Goal: Check status: Check status

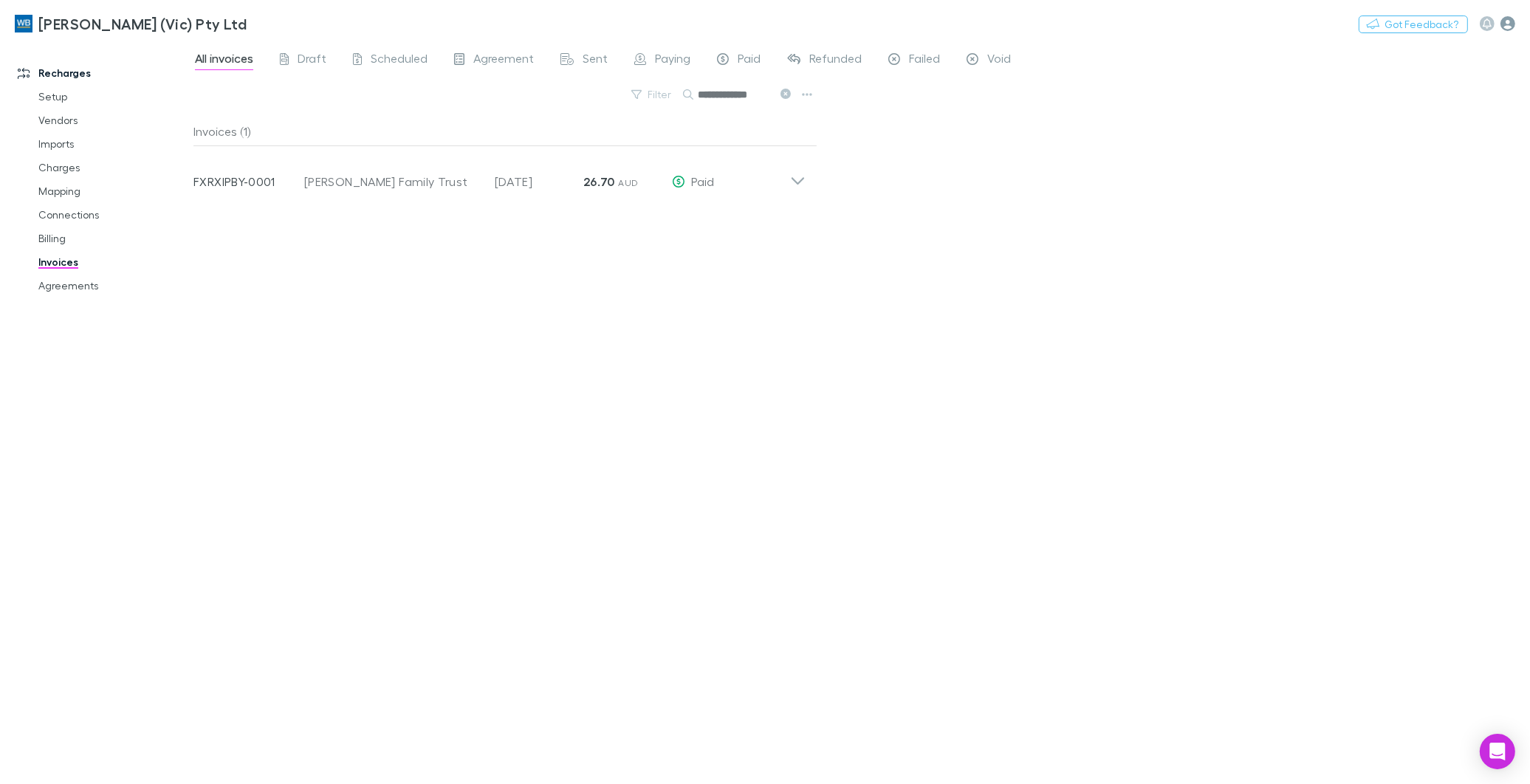
click at [1510, 19] on icon "button" at bounding box center [1507, 23] width 15 height 15
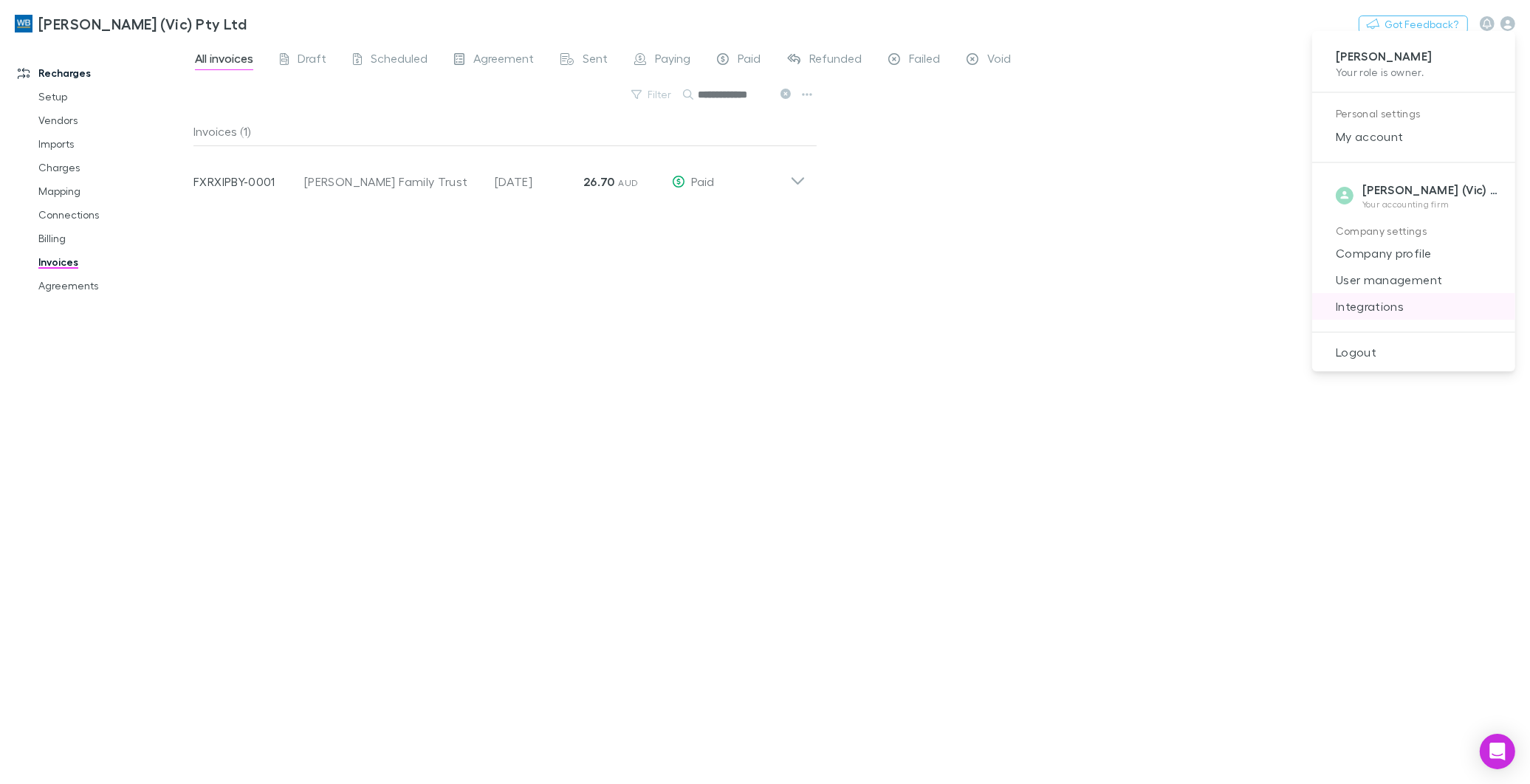
click at [1377, 308] on span "Integrations" at bounding box center [1413, 306] width 180 height 18
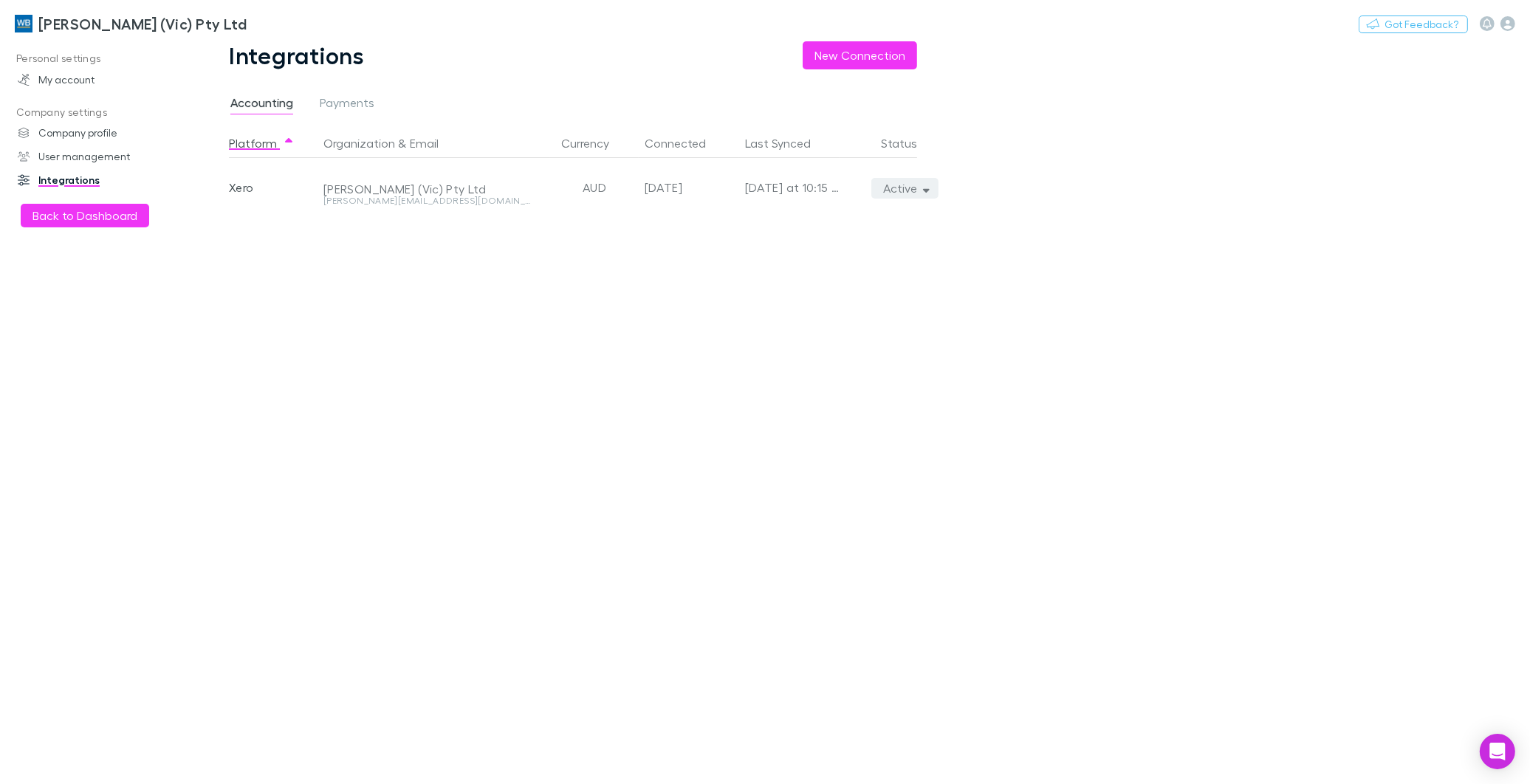
click at [925, 187] on icon "button" at bounding box center [926, 187] width 7 height 10
click at [794, 222] on p "Re-sync now" at bounding box center [837, 217] width 180 height 18
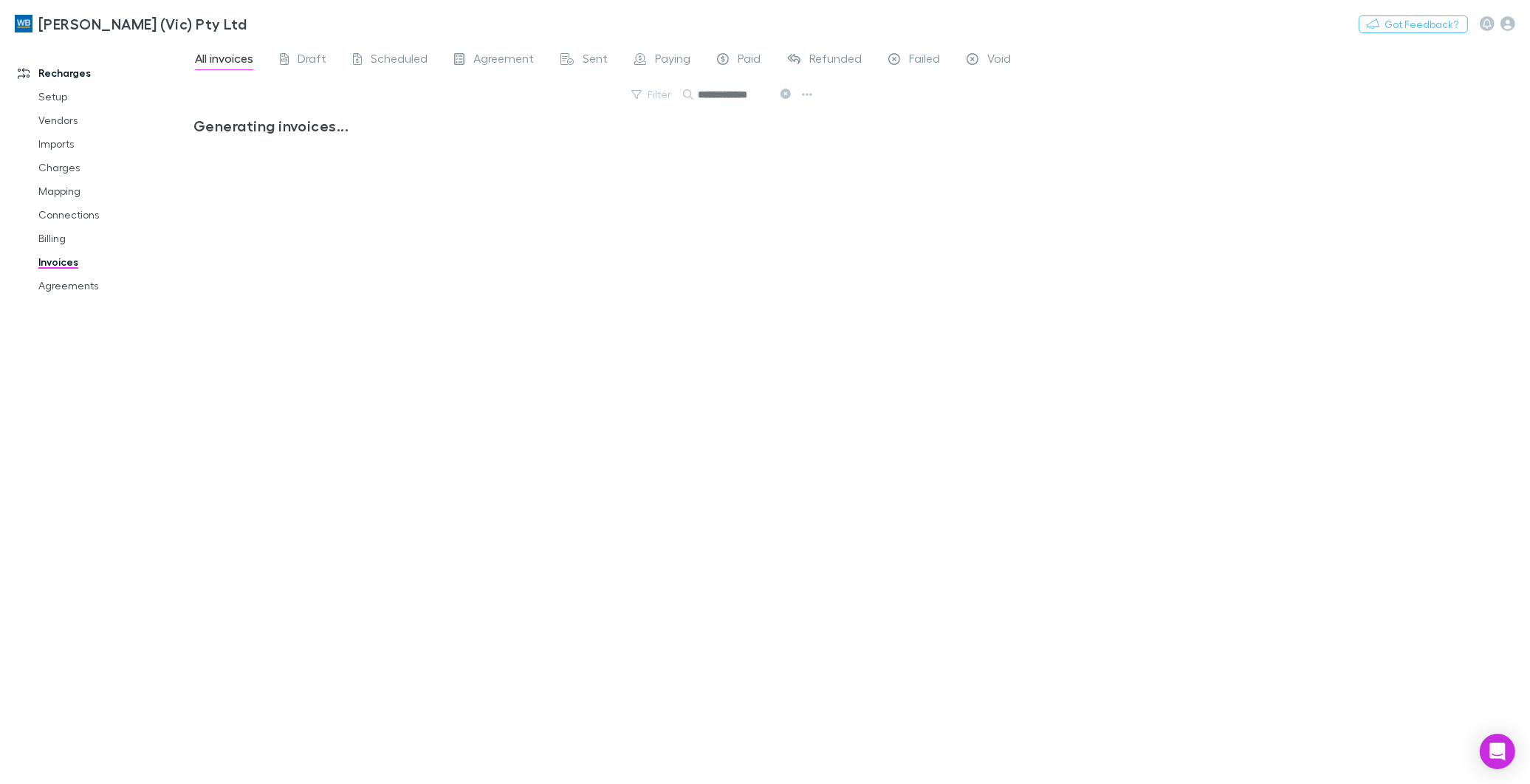
click at [61, 264] on link "Invoices" at bounding box center [113, 262] width 180 height 23
click at [771, 98] on button "Search" at bounding box center [760, 94] width 67 height 18
click at [398, 54] on span "Scheduled" at bounding box center [398, 60] width 57 height 19
drag, startPoint x: 759, startPoint y: 86, endPoint x: 447, endPoint y: 68, distance: 312.5
click at [760, 86] on button "Search" at bounding box center [760, 94] width 67 height 18
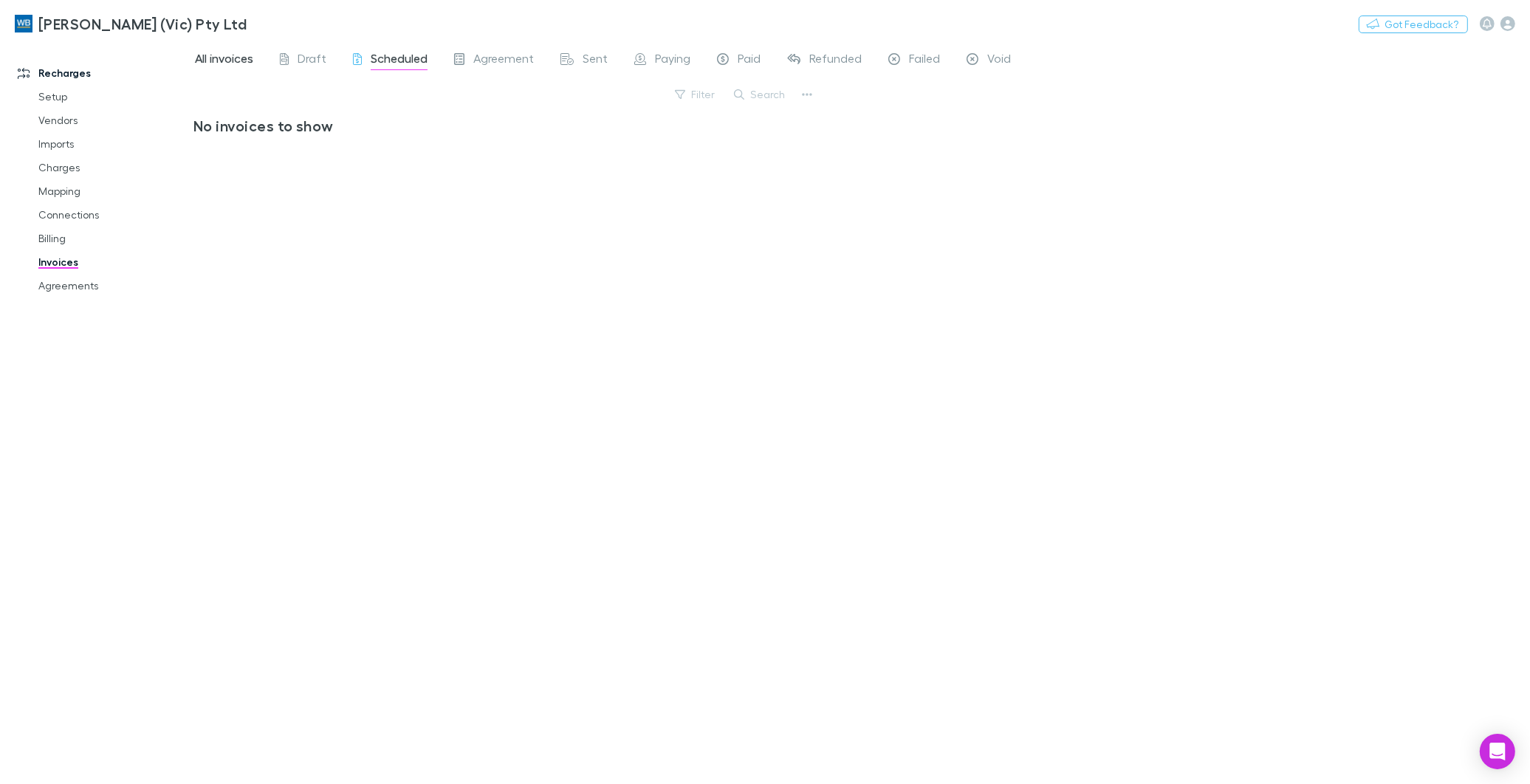
click at [224, 57] on span "All invoices" at bounding box center [224, 60] width 58 height 19
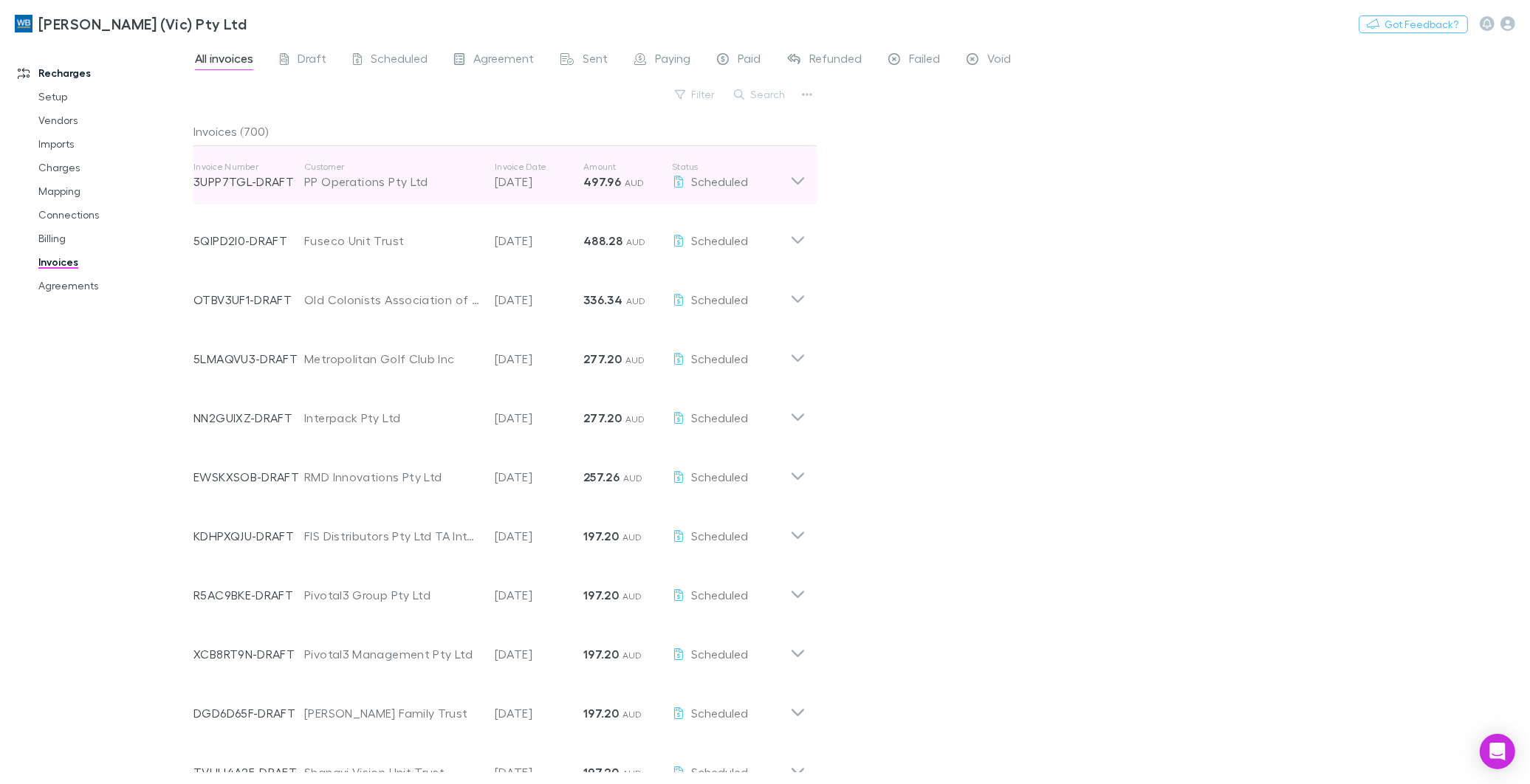
click at [799, 176] on icon at bounding box center [798, 176] width 16 height 30
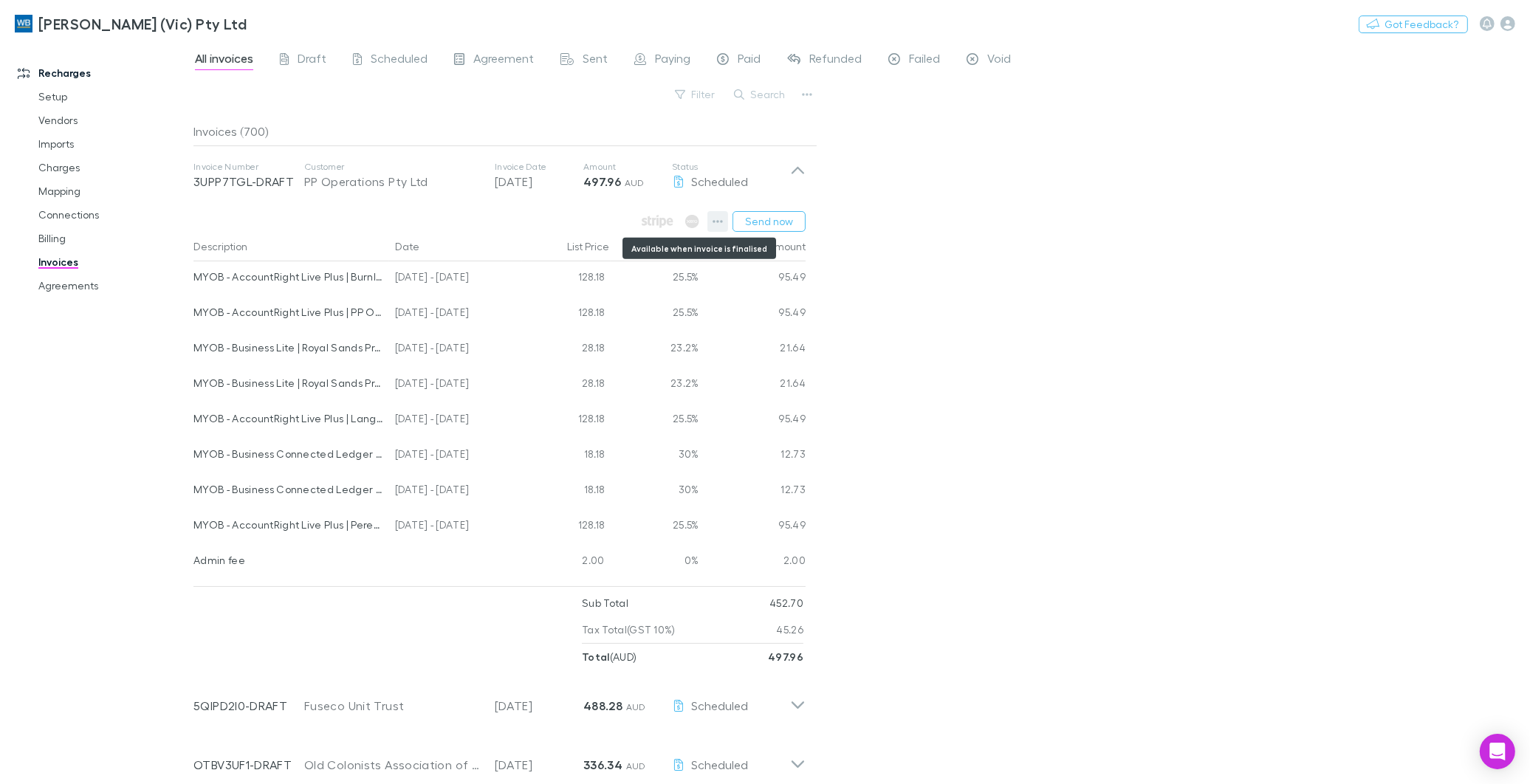
click at [721, 222] on icon "button" at bounding box center [718, 221] width 10 height 12
click at [1023, 596] on div at bounding box center [765, 392] width 1530 height 784
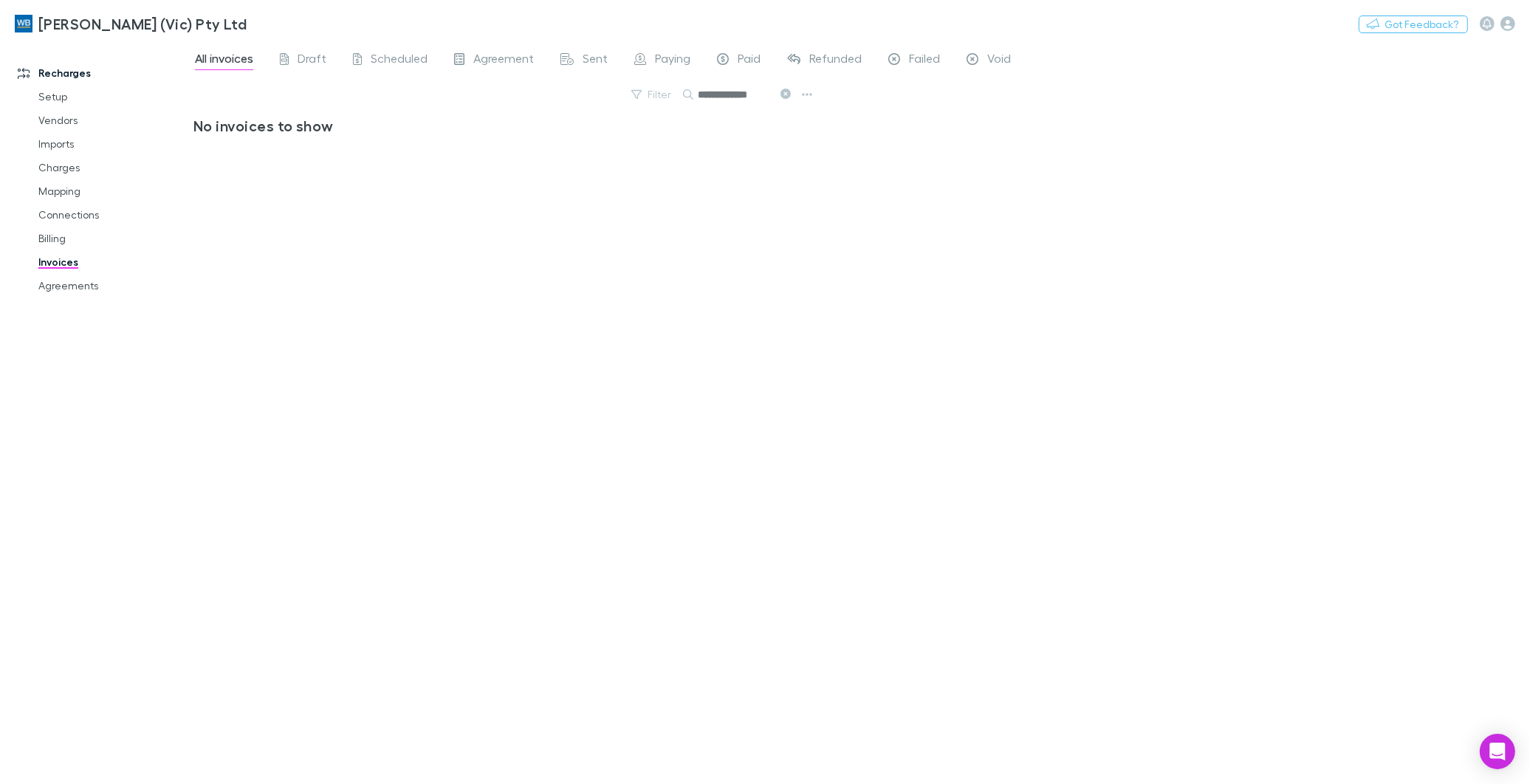
click at [784, 94] on icon at bounding box center [785, 93] width 10 height 10
click at [778, 90] on button "Search" at bounding box center [760, 94] width 67 height 18
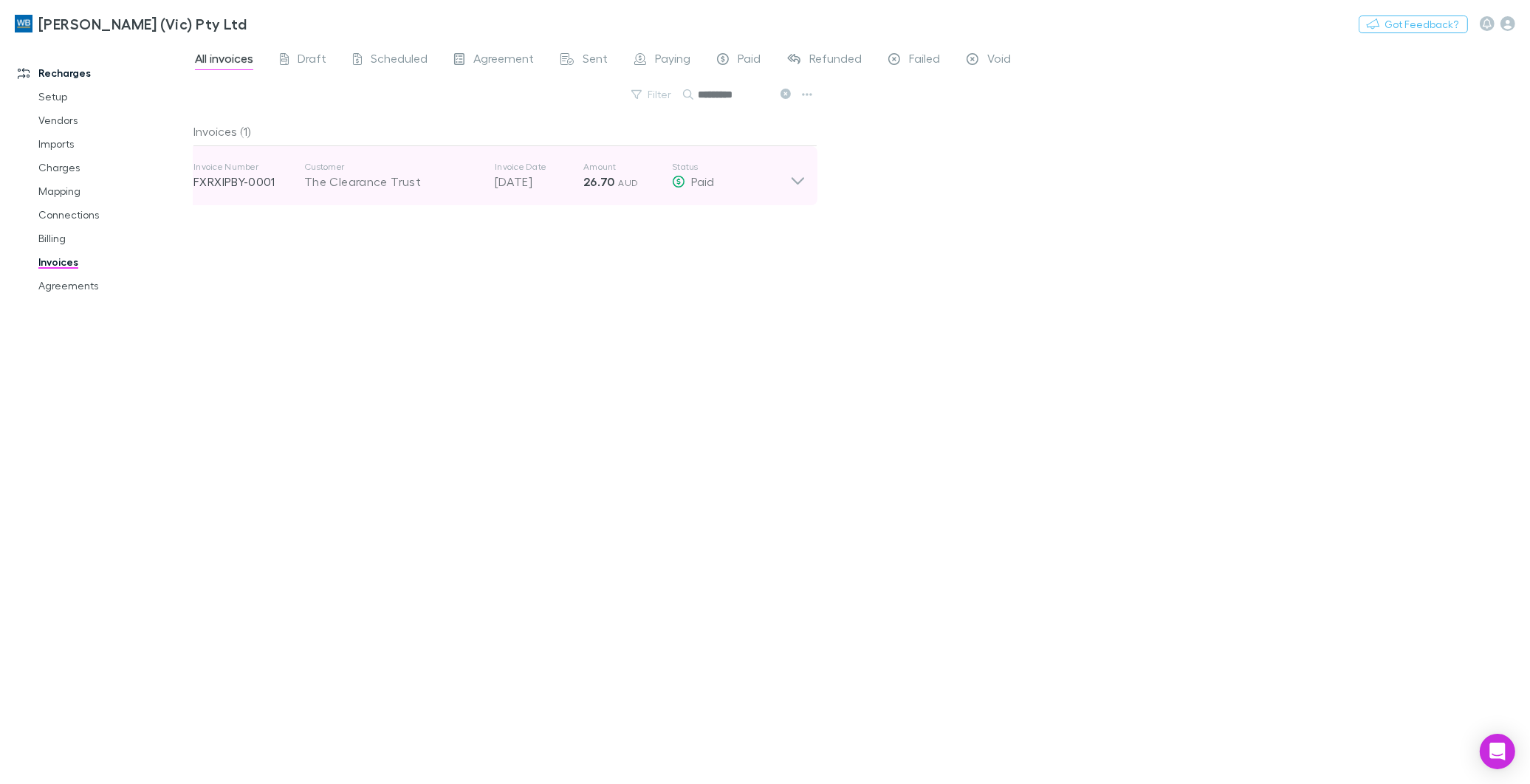
click at [401, 182] on div "The Clearance Trust" at bounding box center [392, 181] width 176 height 18
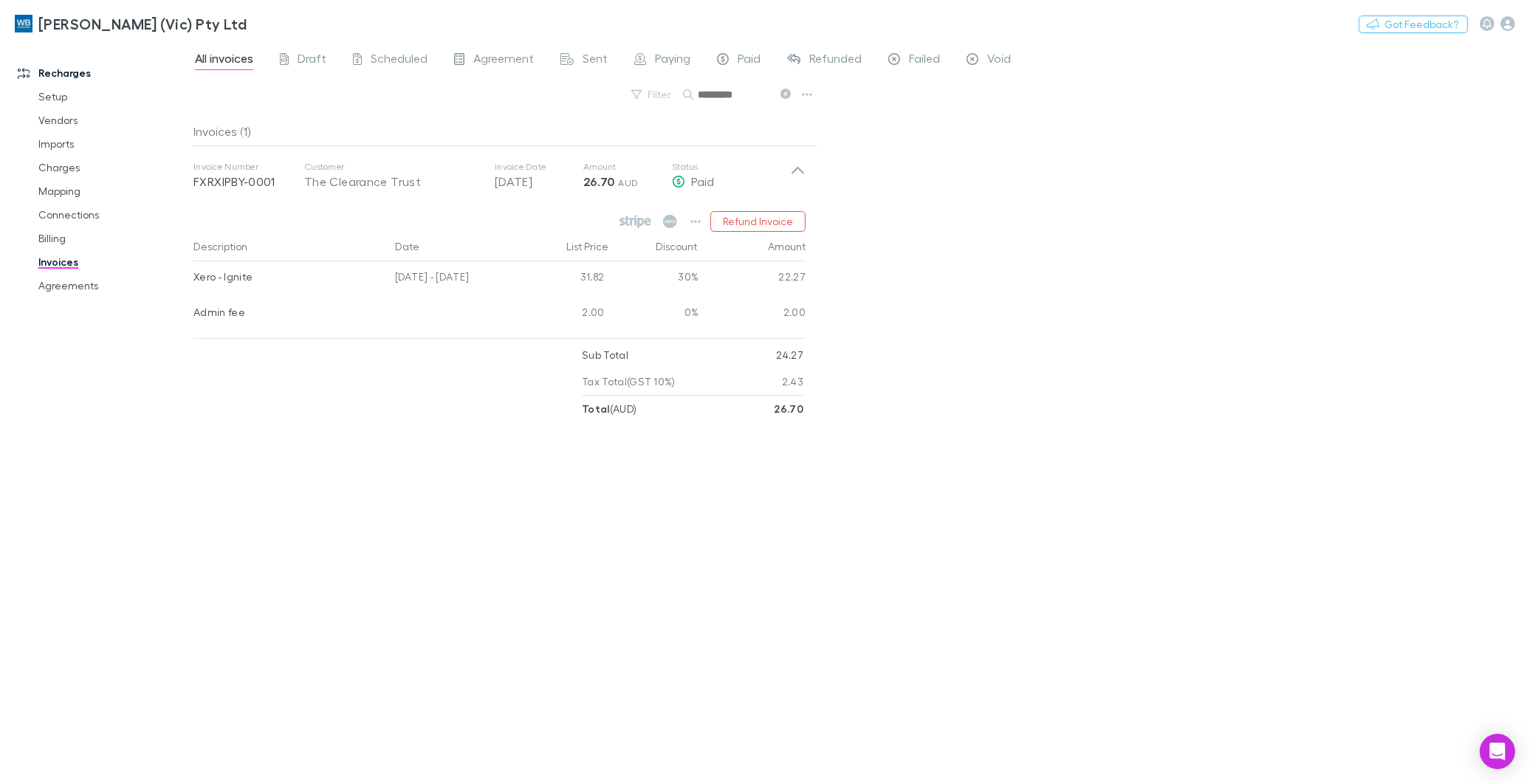
click at [785, 92] on icon at bounding box center [785, 93] width 10 height 10
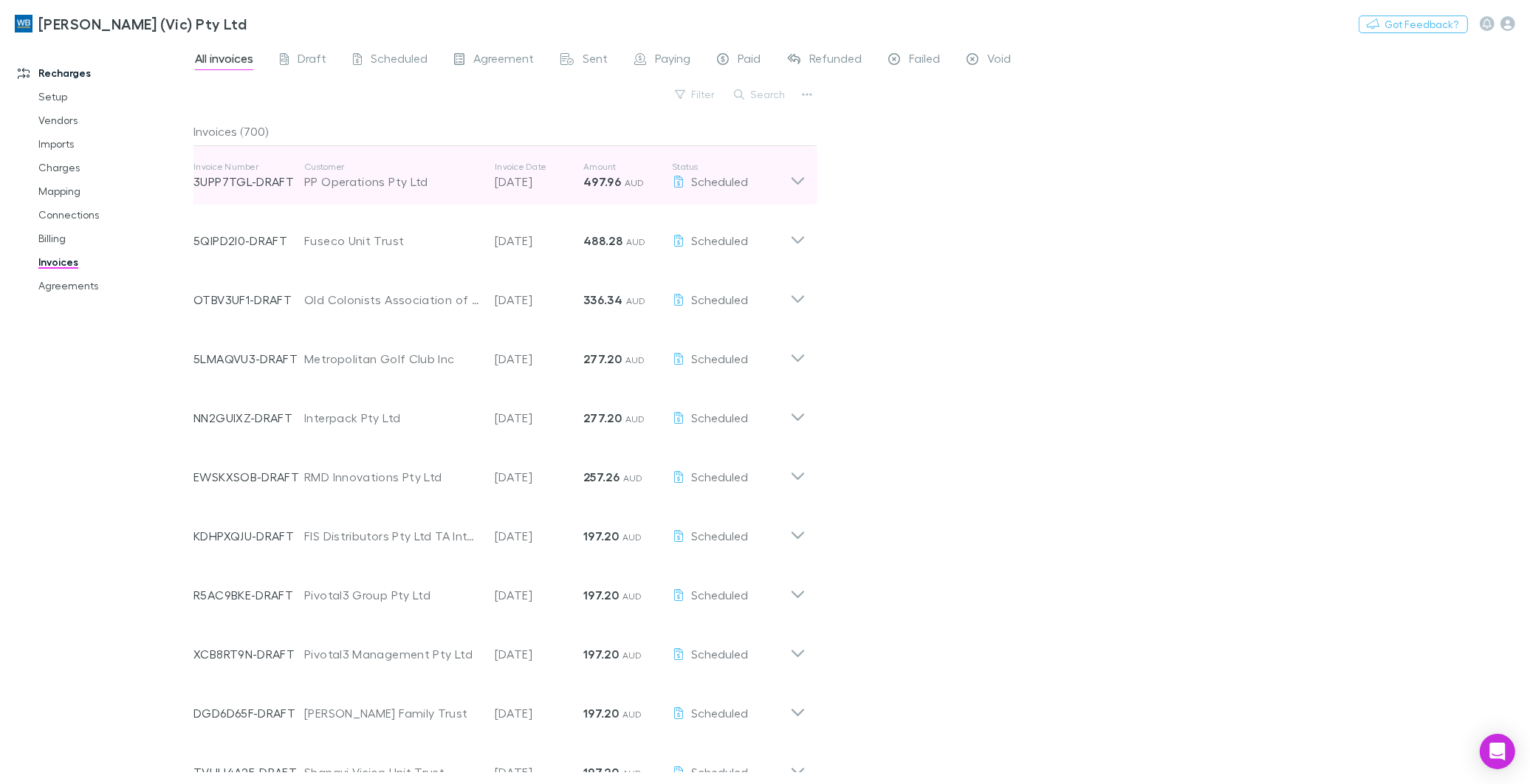
click at [684, 170] on p "Status" at bounding box center [731, 166] width 118 height 12
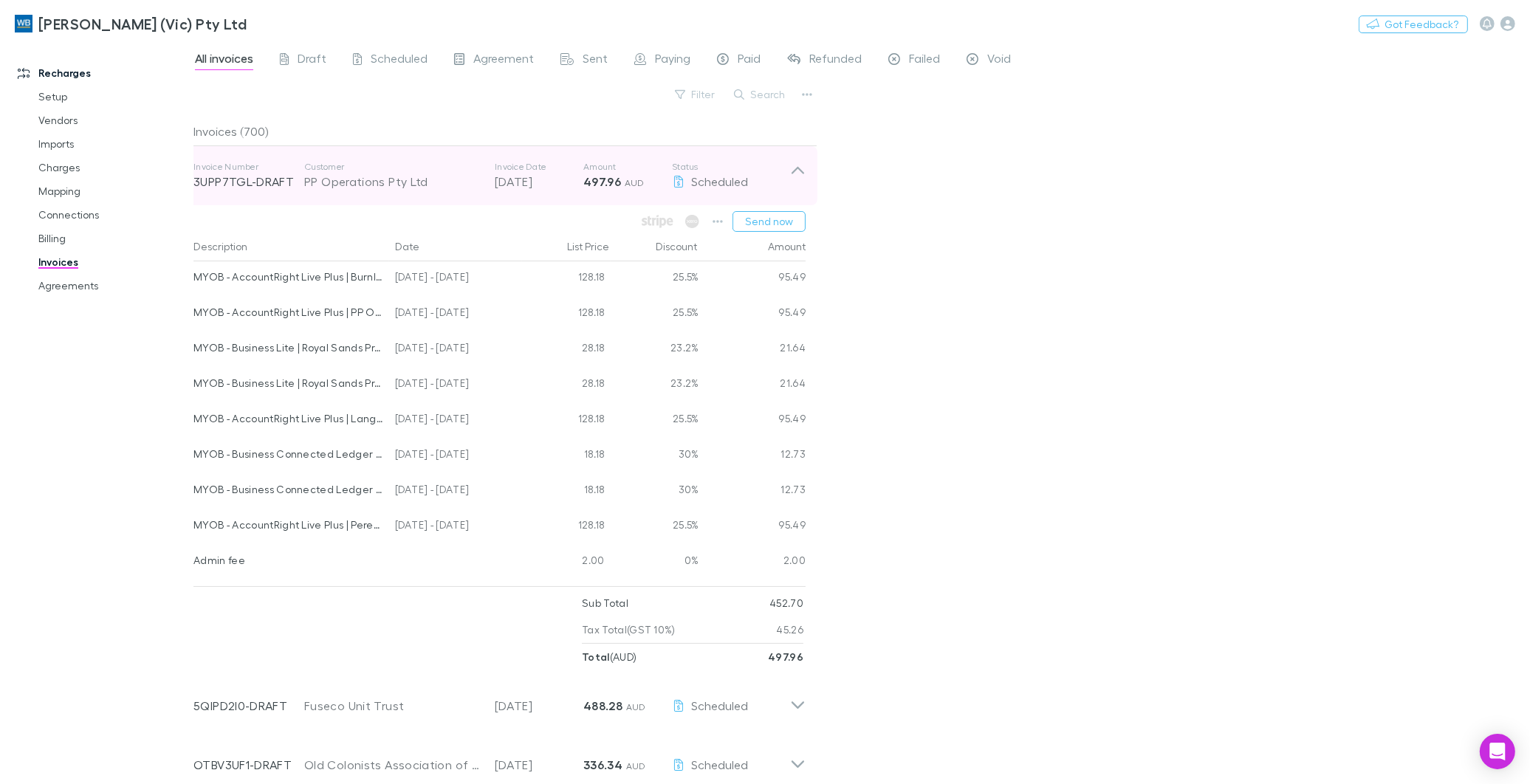
click at [684, 170] on p "Status" at bounding box center [731, 166] width 118 height 12
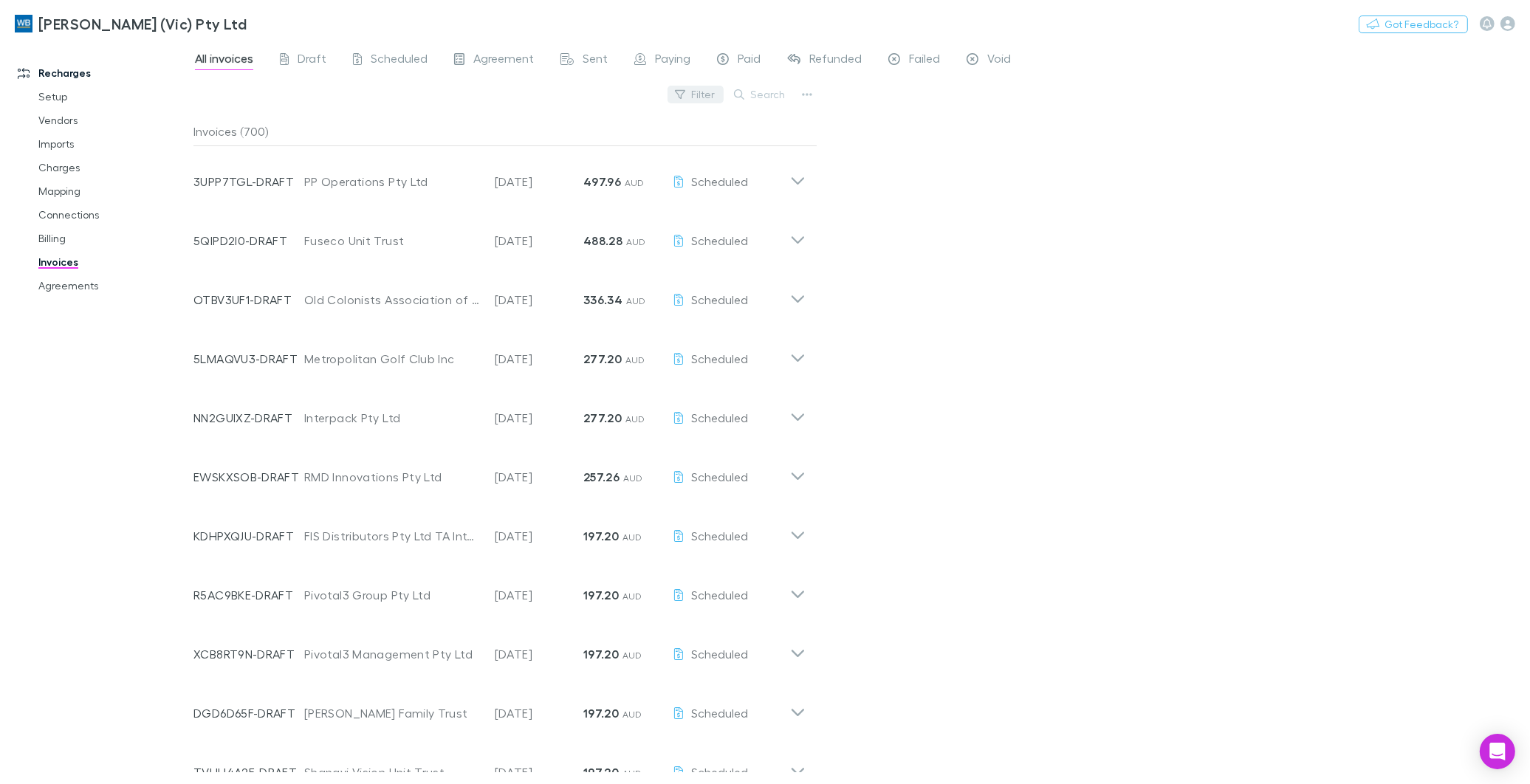
click at [704, 98] on button "Filter" at bounding box center [696, 94] width 56 height 18
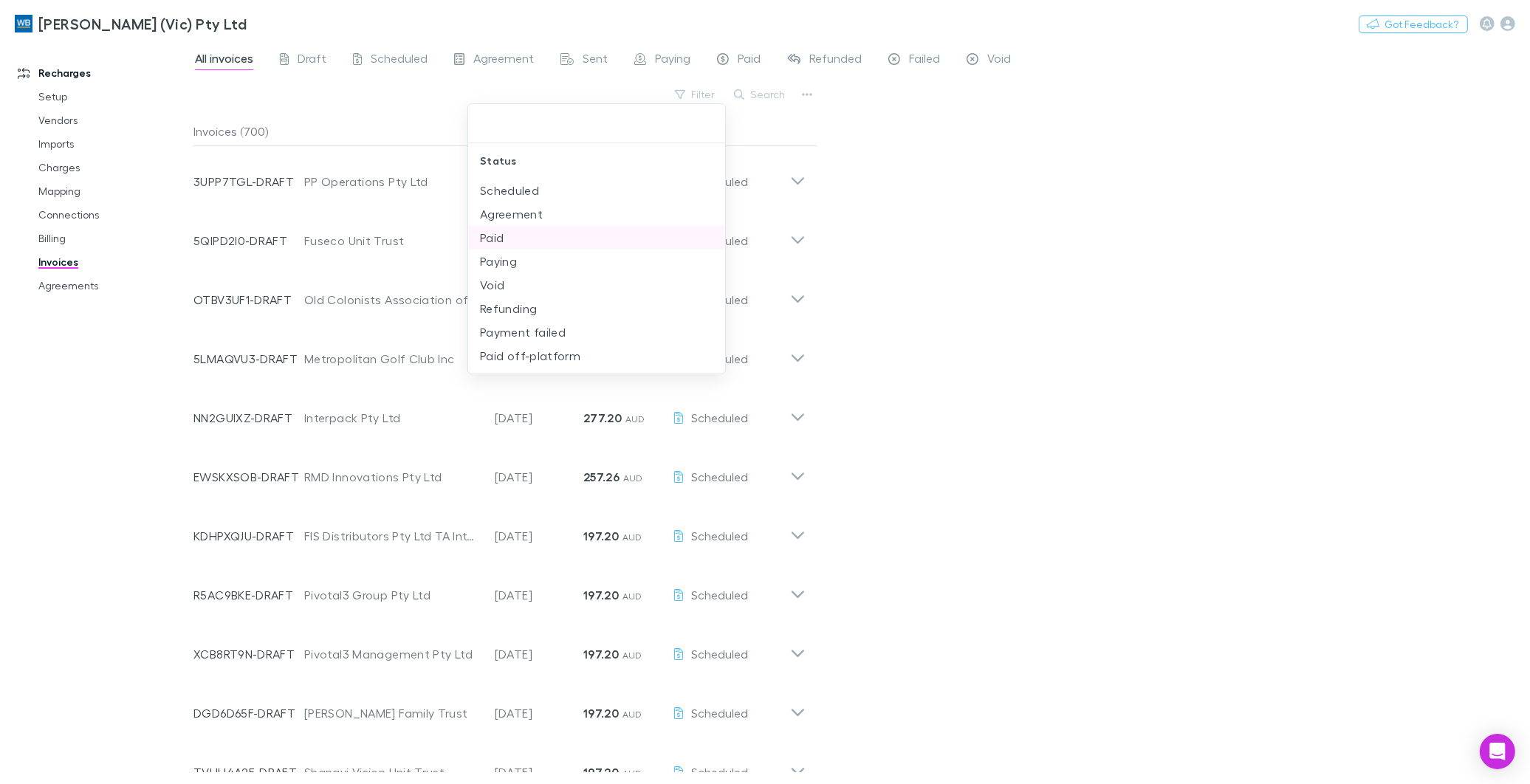
click at [510, 243] on li "Paid" at bounding box center [597, 237] width 257 height 23
click at [994, 173] on div at bounding box center [765, 392] width 1530 height 784
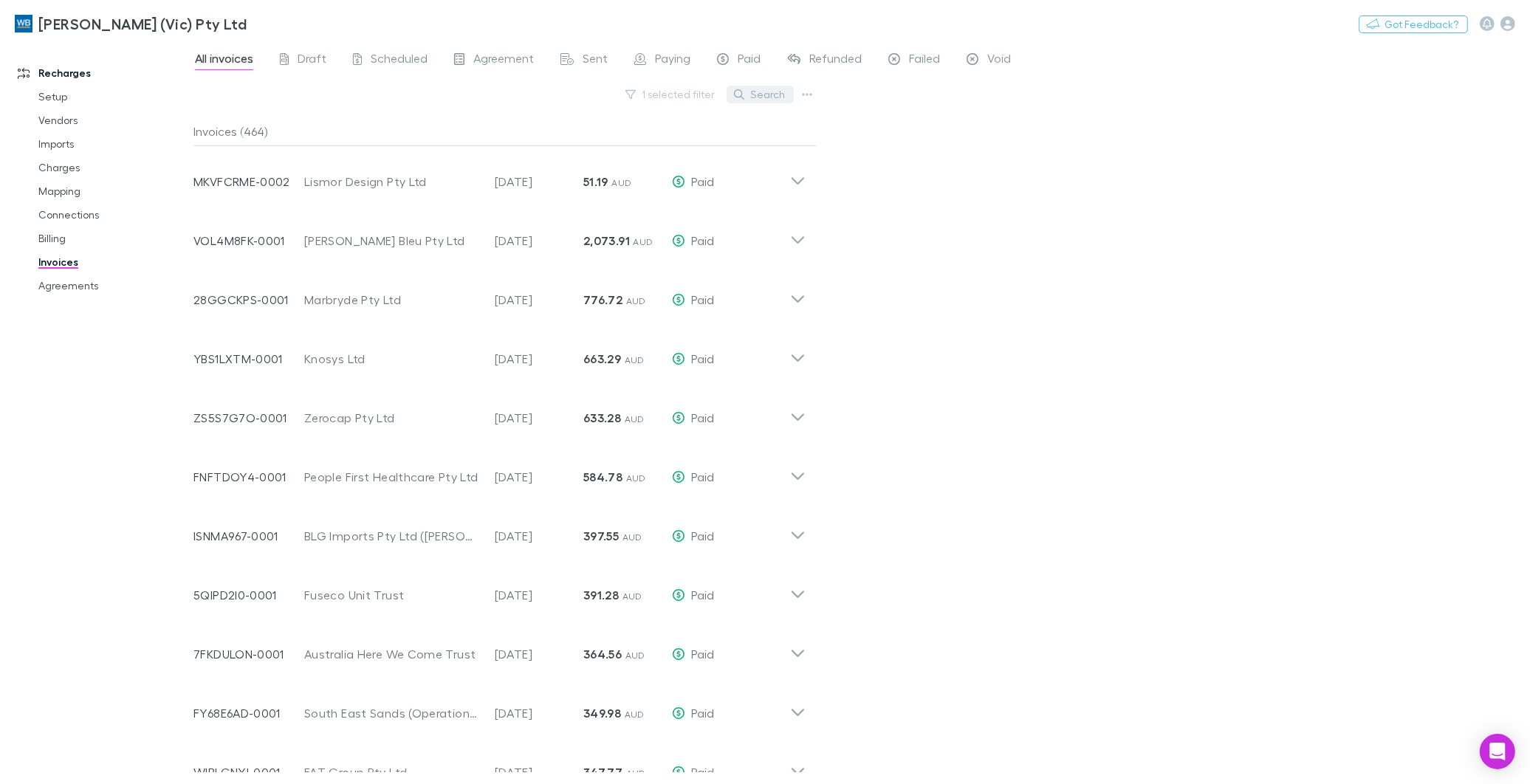
click at [781, 94] on button "Search" at bounding box center [760, 94] width 67 height 18
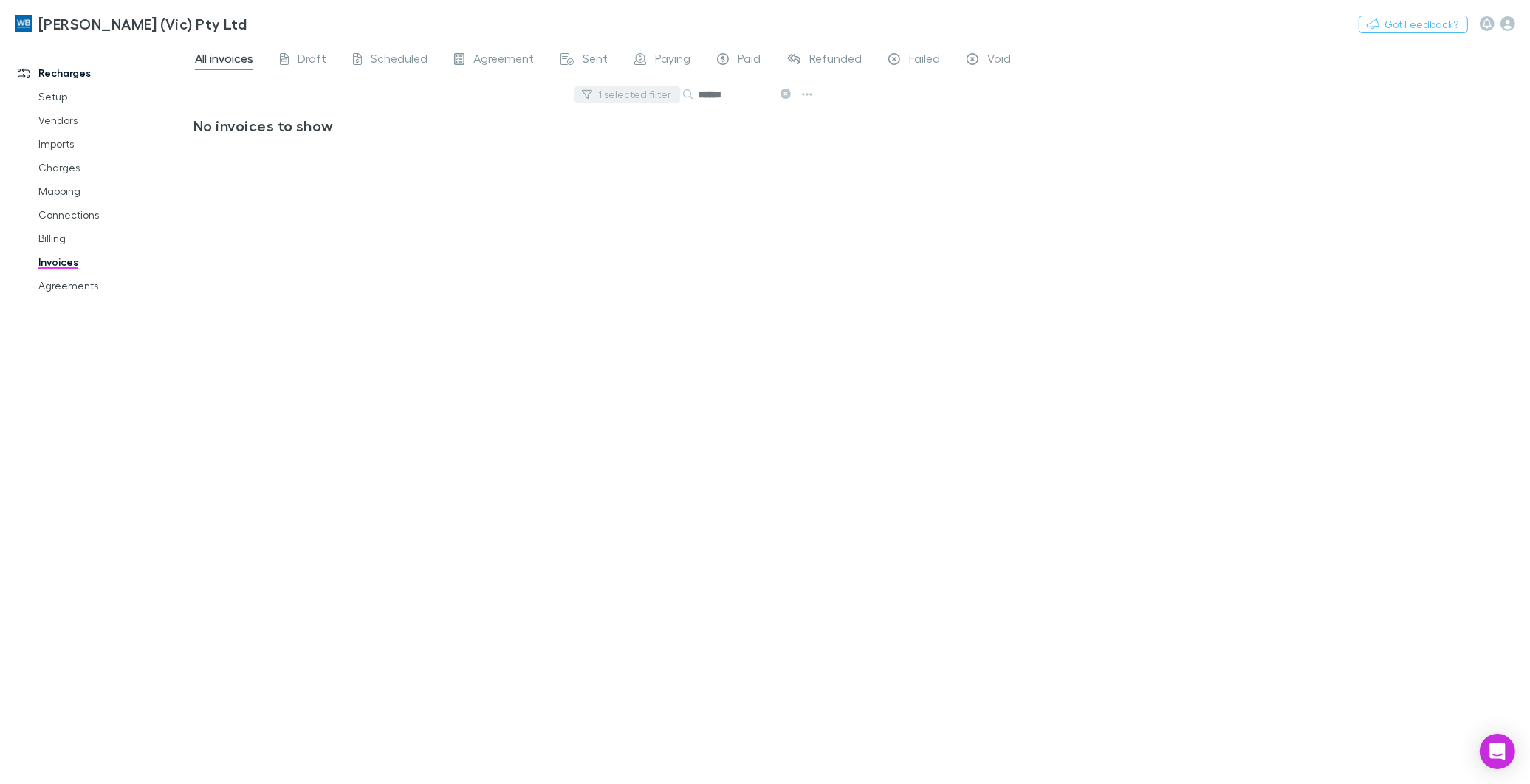
type input "******"
click at [671, 96] on button "1 selected filter" at bounding box center [627, 94] width 106 height 18
click at [665, 120] on icon "Clear" at bounding box center [664, 124] width 15 height 15
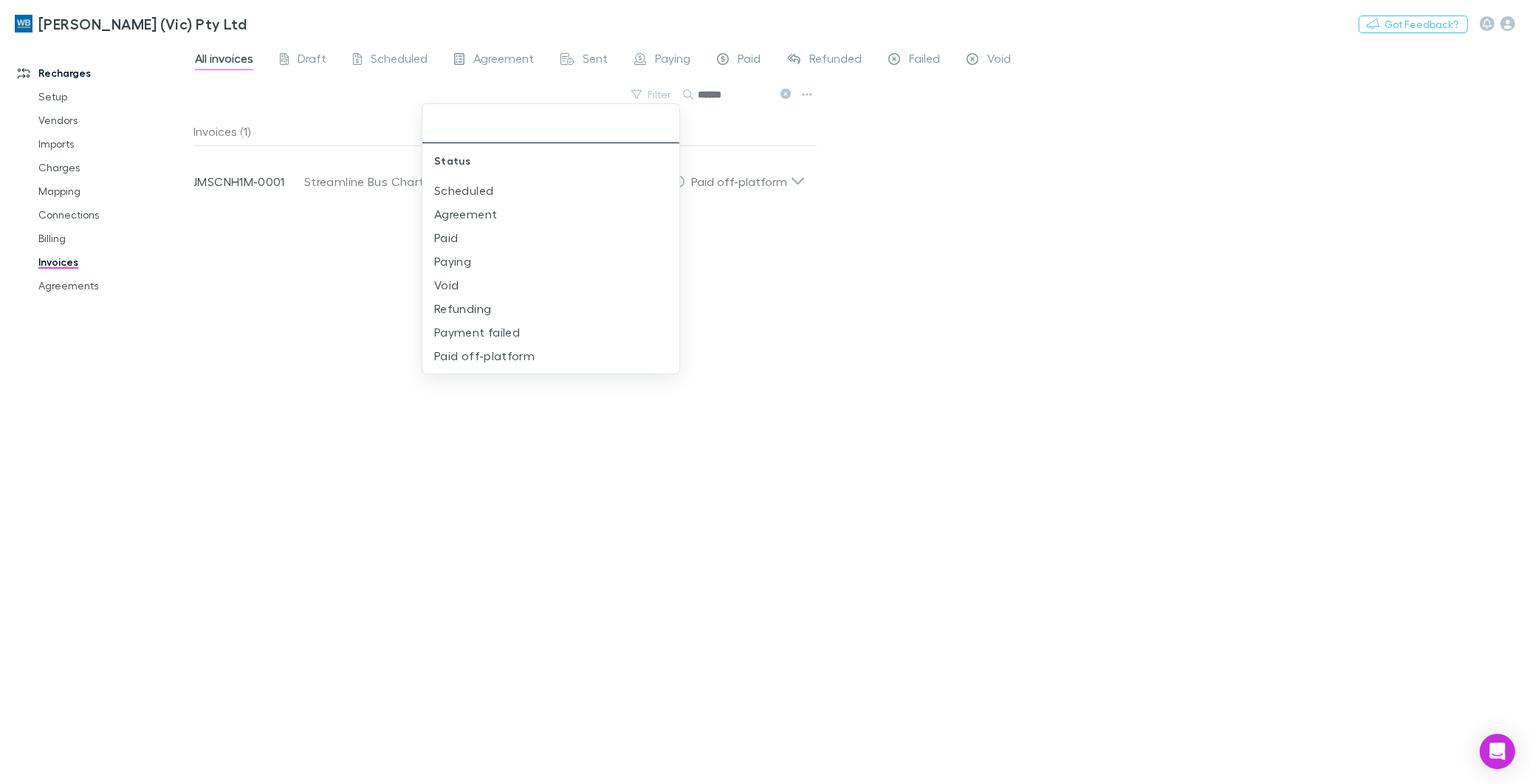
click at [324, 185] on div at bounding box center [765, 392] width 1530 height 784
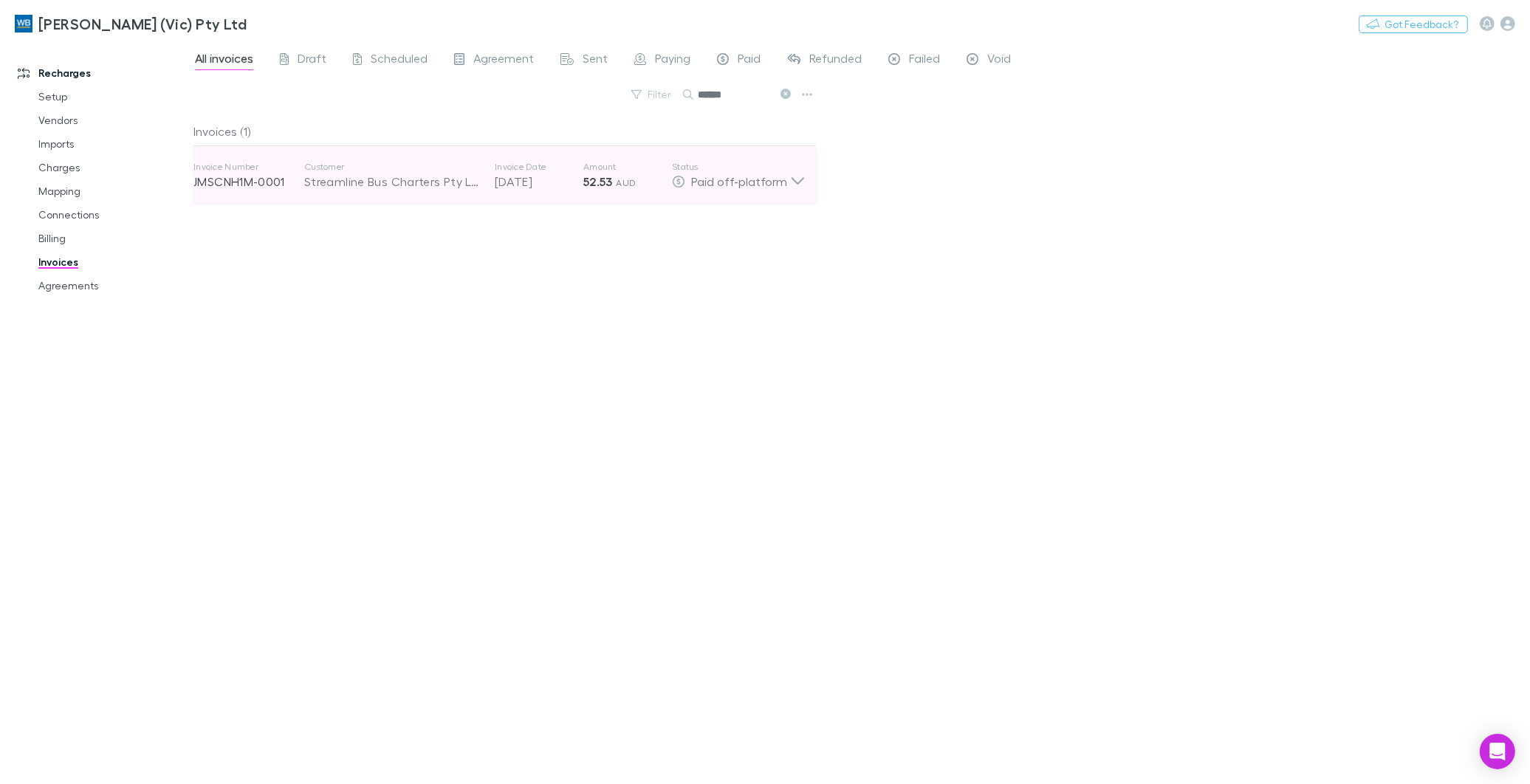
click at [324, 184] on div "Streamline Bus Charters Pty Ltd" at bounding box center [392, 181] width 176 height 18
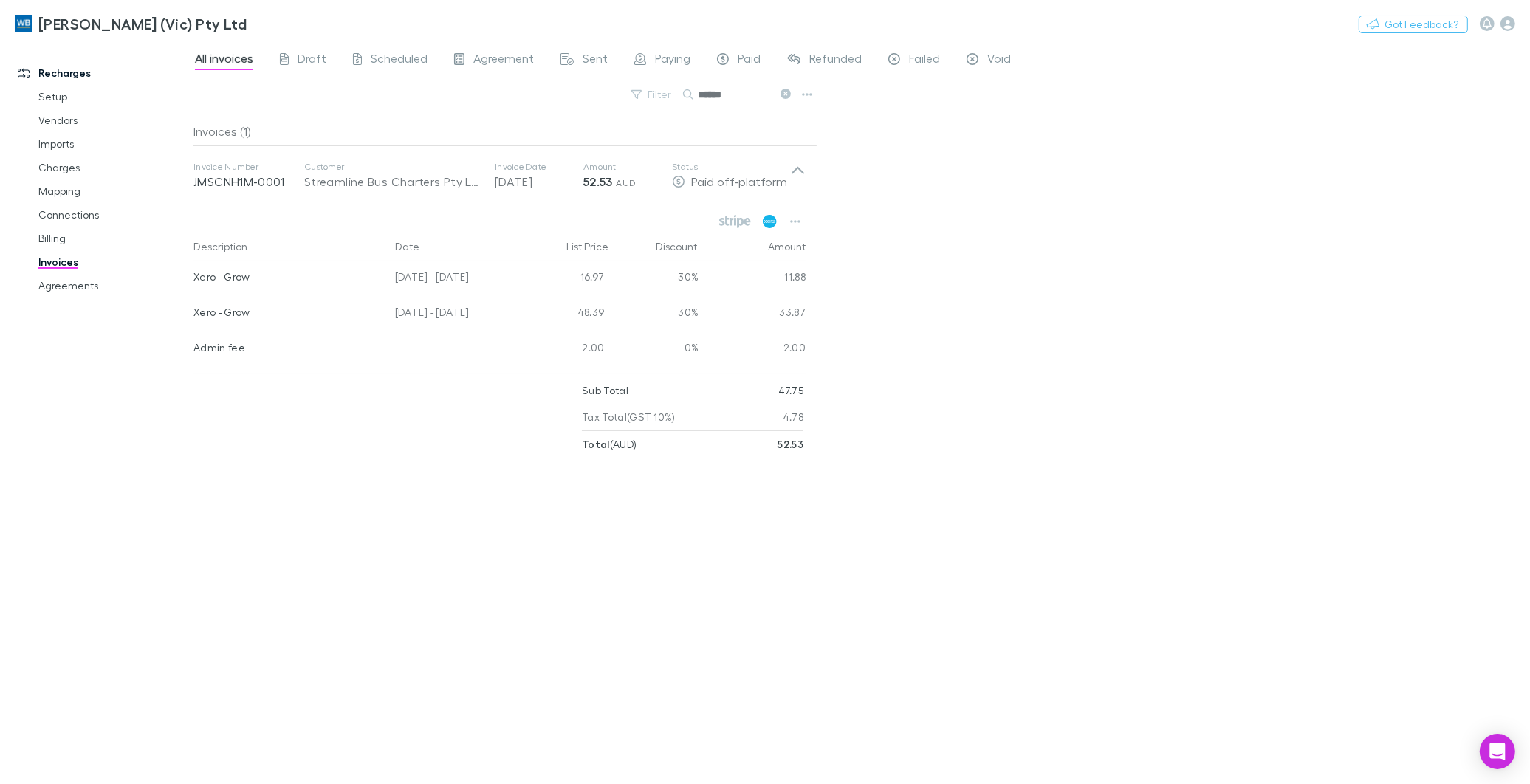
click at [771, 219] on icon at bounding box center [770, 221] width 14 height 13
